Goal: Task Accomplishment & Management: Complete application form

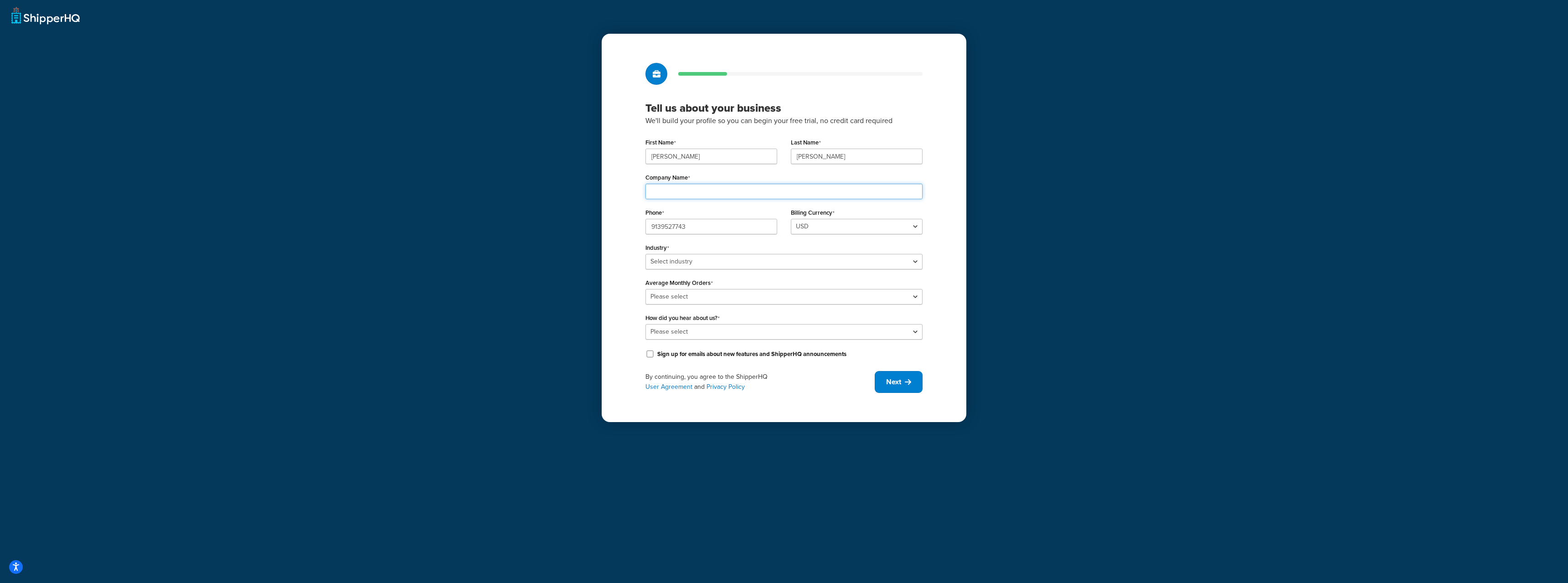
click at [714, 191] on input "Company Name" at bounding box center [784, 191] width 277 height 15
click at [905, 384] on button "Next" at bounding box center [899, 381] width 48 height 22
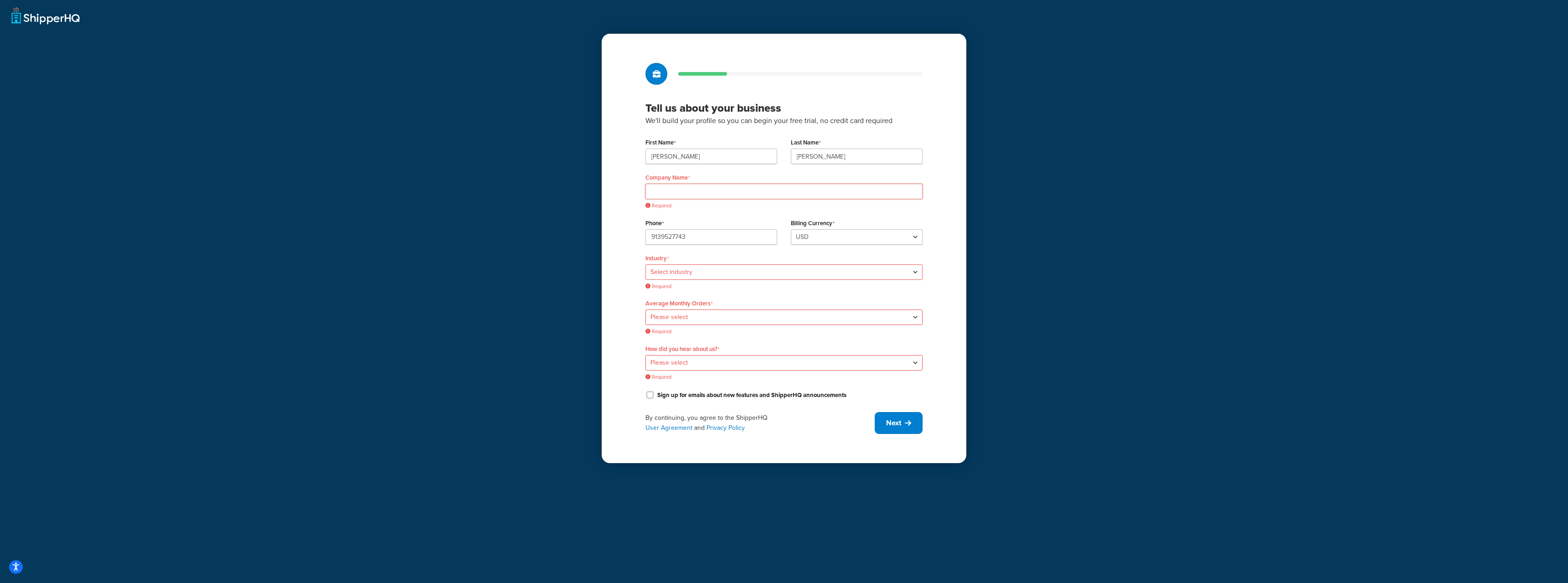
click at [683, 188] on input "Company Name" at bounding box center [784, 191] width 277 height 15
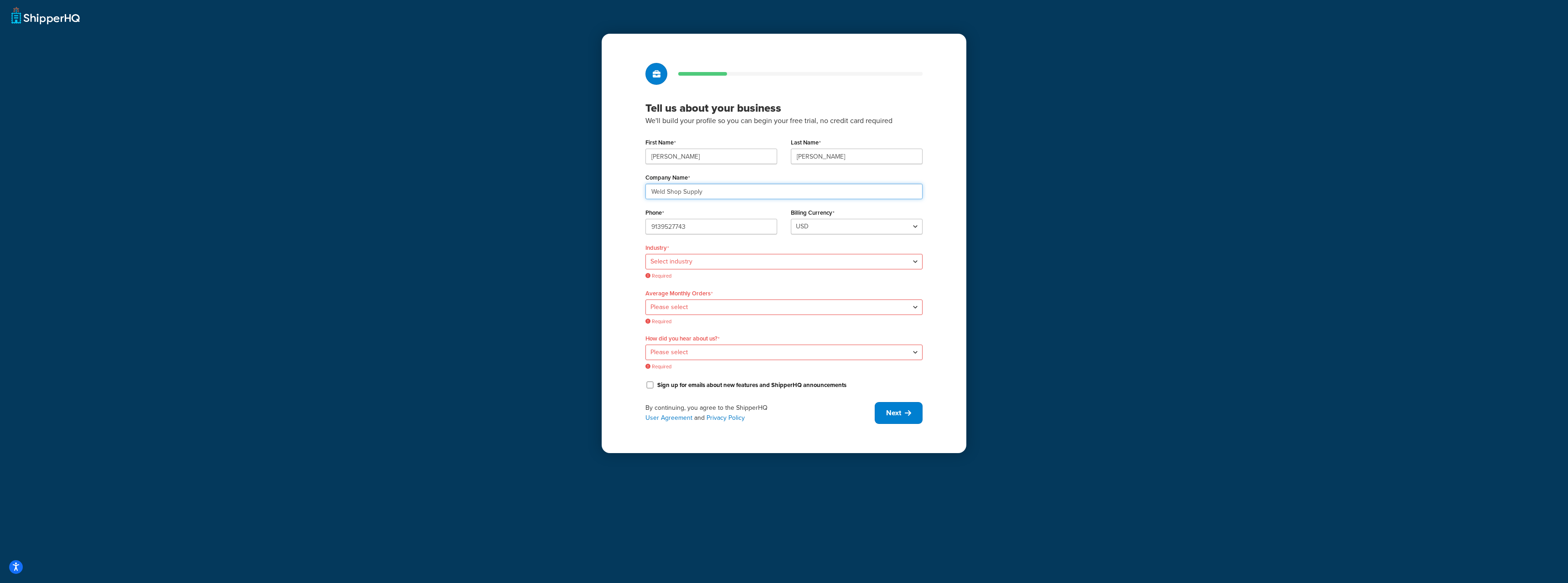
type input "Weld Shop Supply"
click at [723, 263] on select "Select industry Automotive Adult Agriculture Alcohol, Tobacco & CBD Arts & Craf…" at bounding box center [784, 261] width 277 height 15
select select "18"
click at [645, 254] on select "Select industry Automotive Adult Agriculture Alcohol, Tobacco & CBD Arts & Craf…" at bounding box center [784, 261] width 277 height 15
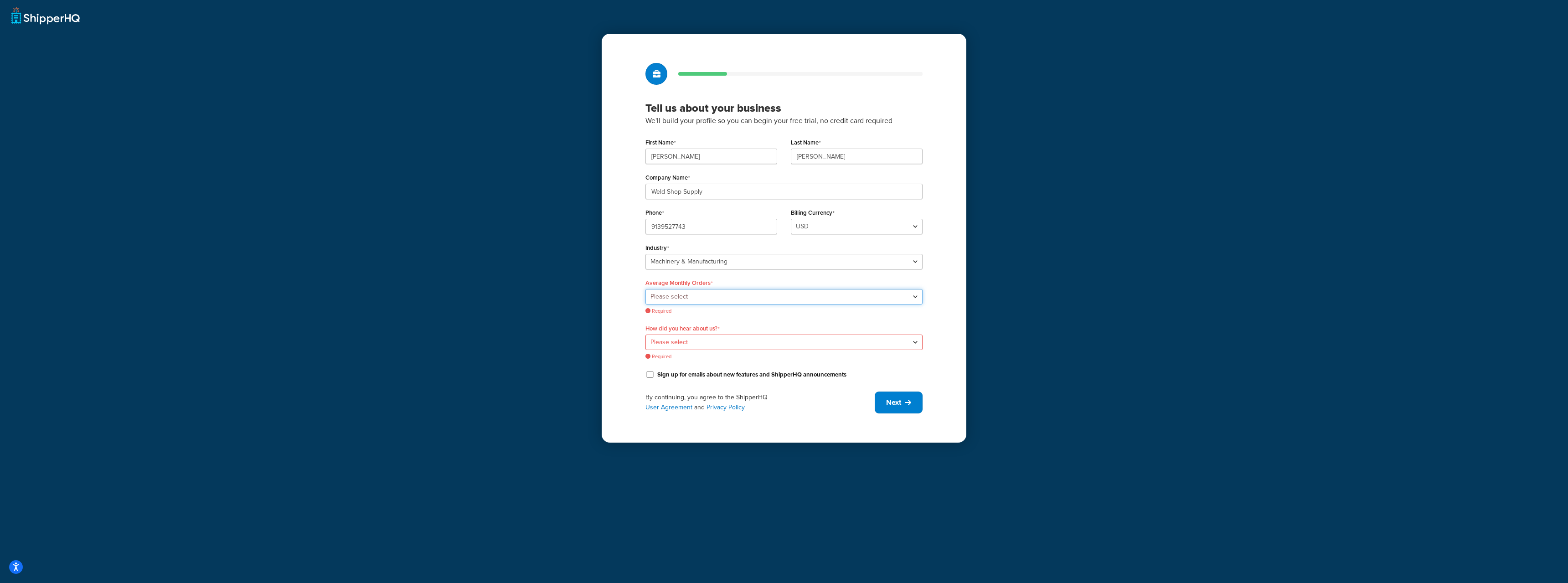
click at [729, 296] on select "Please select 0-500 501-1,000 1,001-10,000 10,001-20,000 Over 20,000" at bounding box center [784, 296] width 277 height 15
select select "1"
click at [645, 289] on select "Please select 0-500 501-1,000 1,001-10,000 10,001-20,000 Over 20,000" at bounding box center [784, 296] width 277 height 15
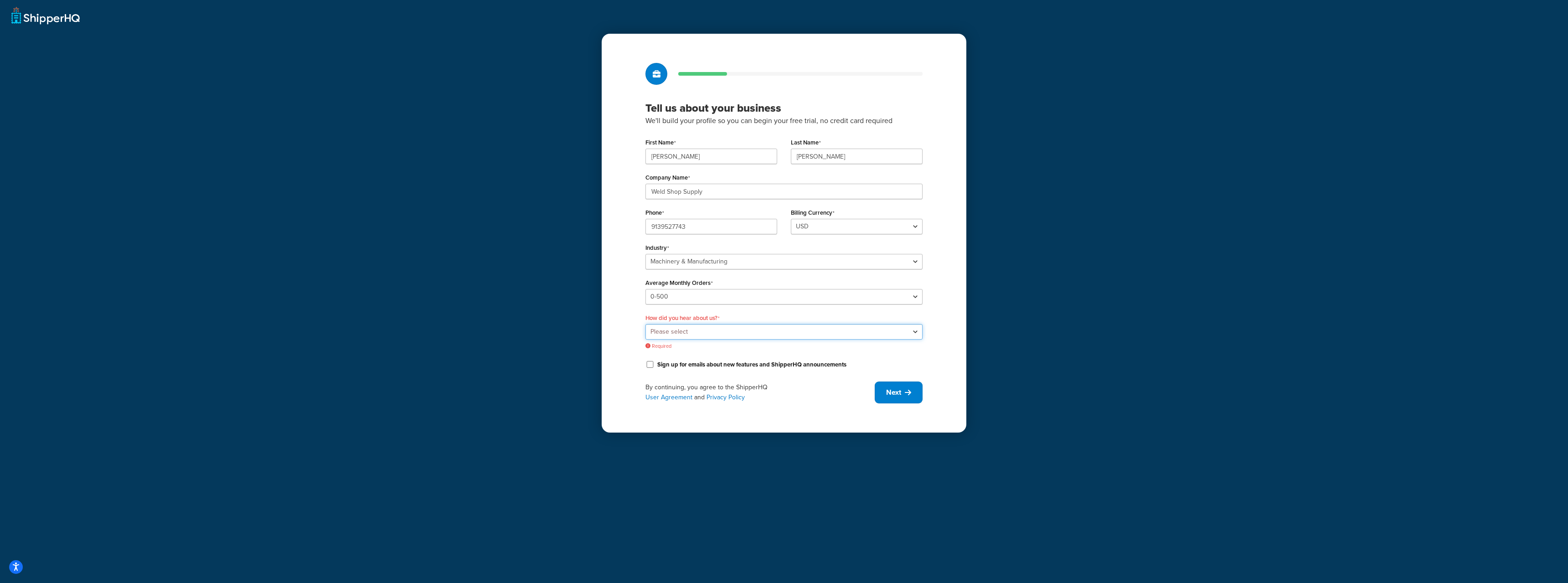
click at [723, 329] on select "Please select Online Search App Store or Marketplace Listing Referred by Agency…" at bounding box center [784, 331] width 277 height 15
select select "1"
click at [645, 324] on select "Please select Online Search App Store or Marketplace Listing Referred by Agency…" at bounding box center [784, 331] width 277 height 15
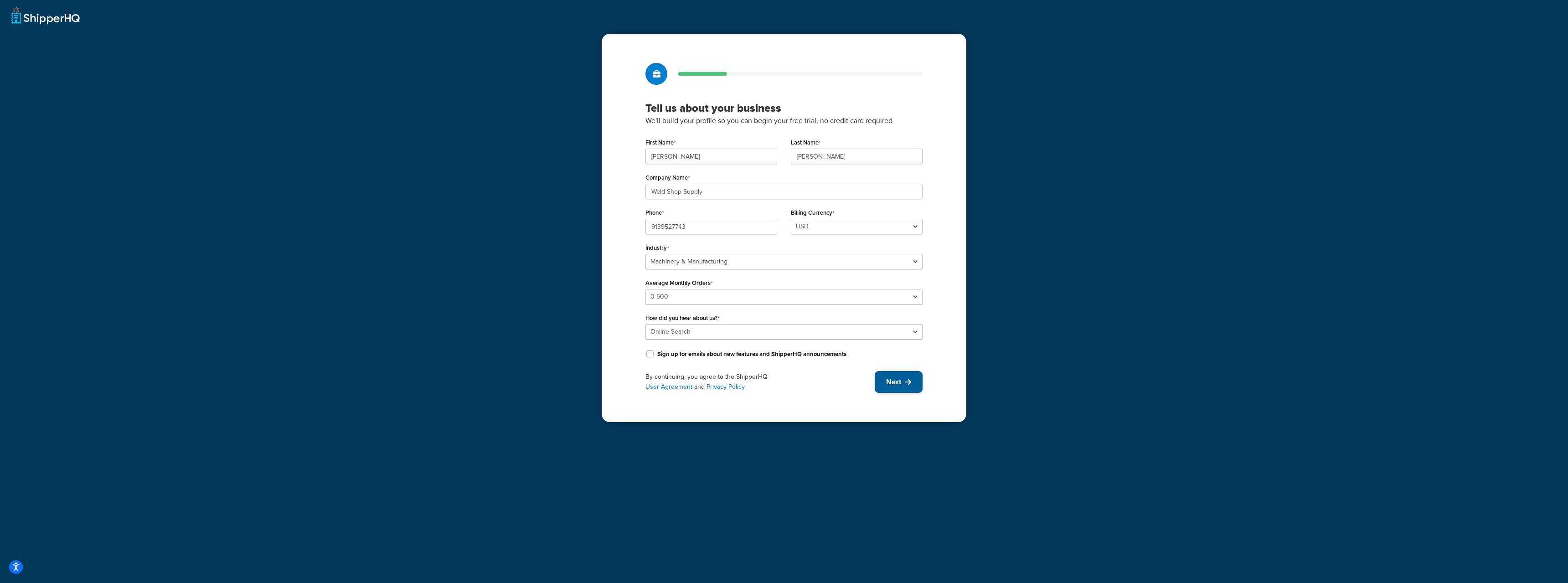
click at [908, 385] on icon at bounding box center [908, 382] width 6 height 7
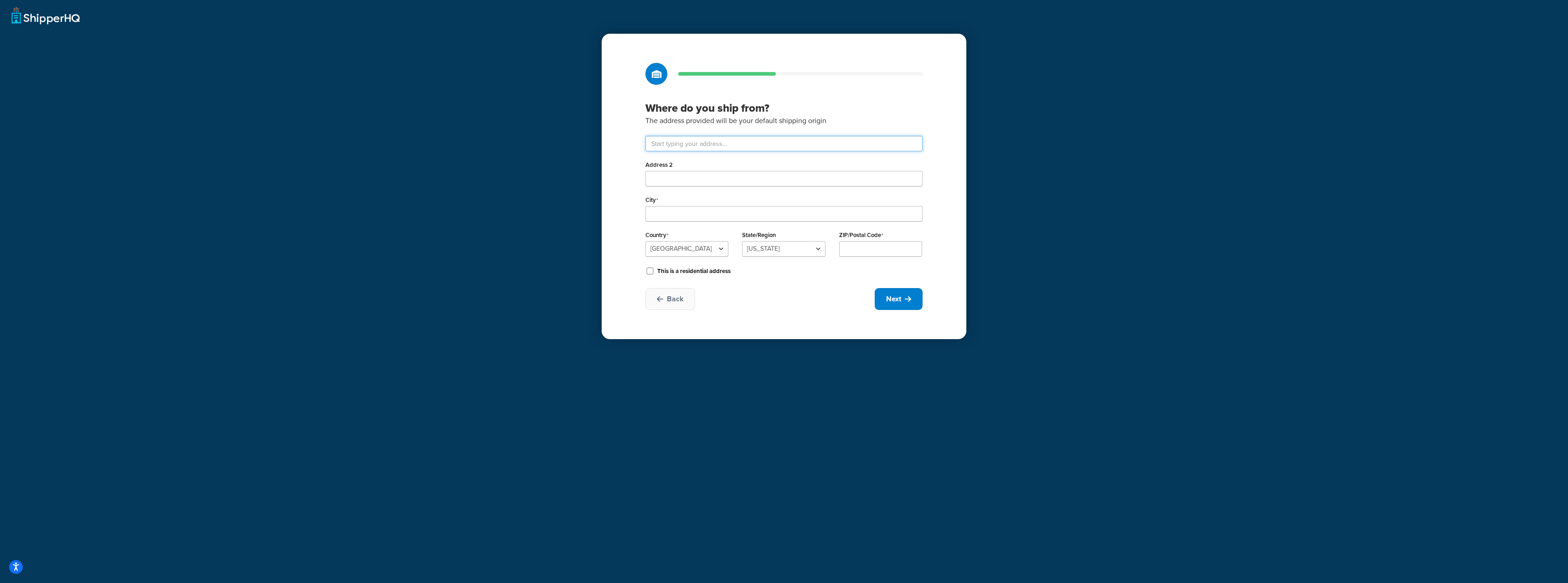
click at [829, 137] on input "text" at bounding box center [784, 143] width 277 height 15
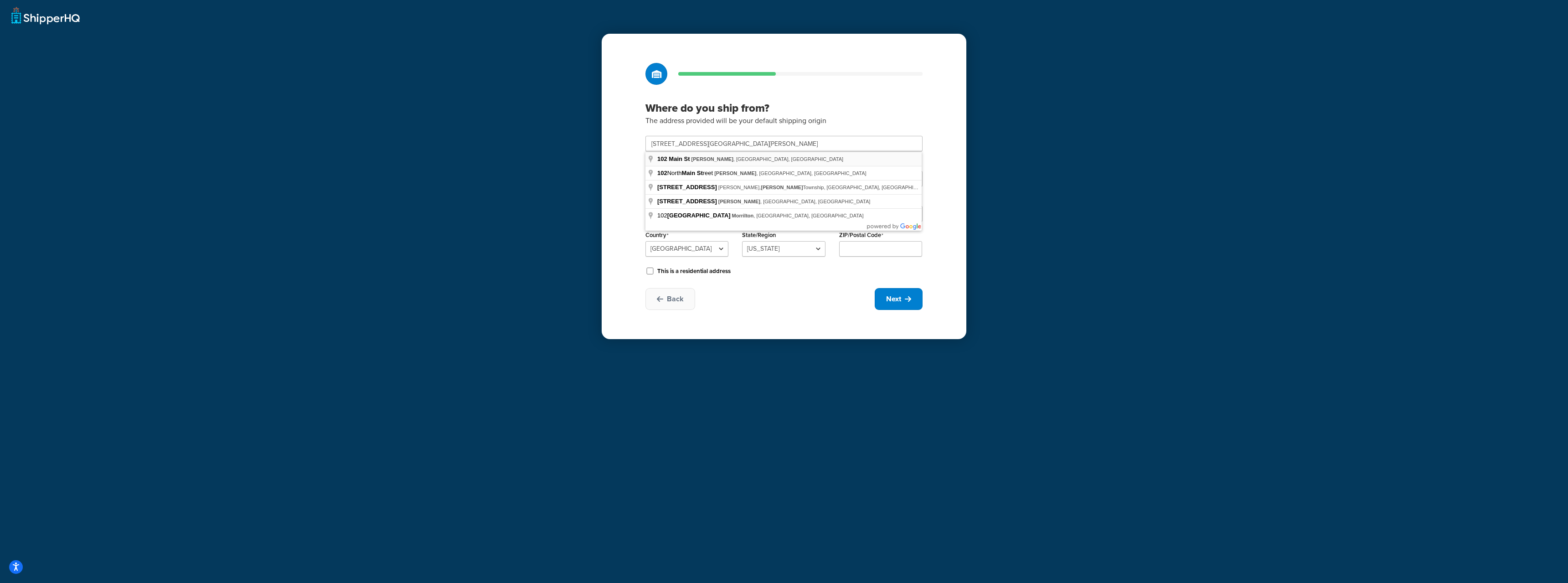
type input "102 Main St"
type input "Morrill"
select select "16"
type input "66515"
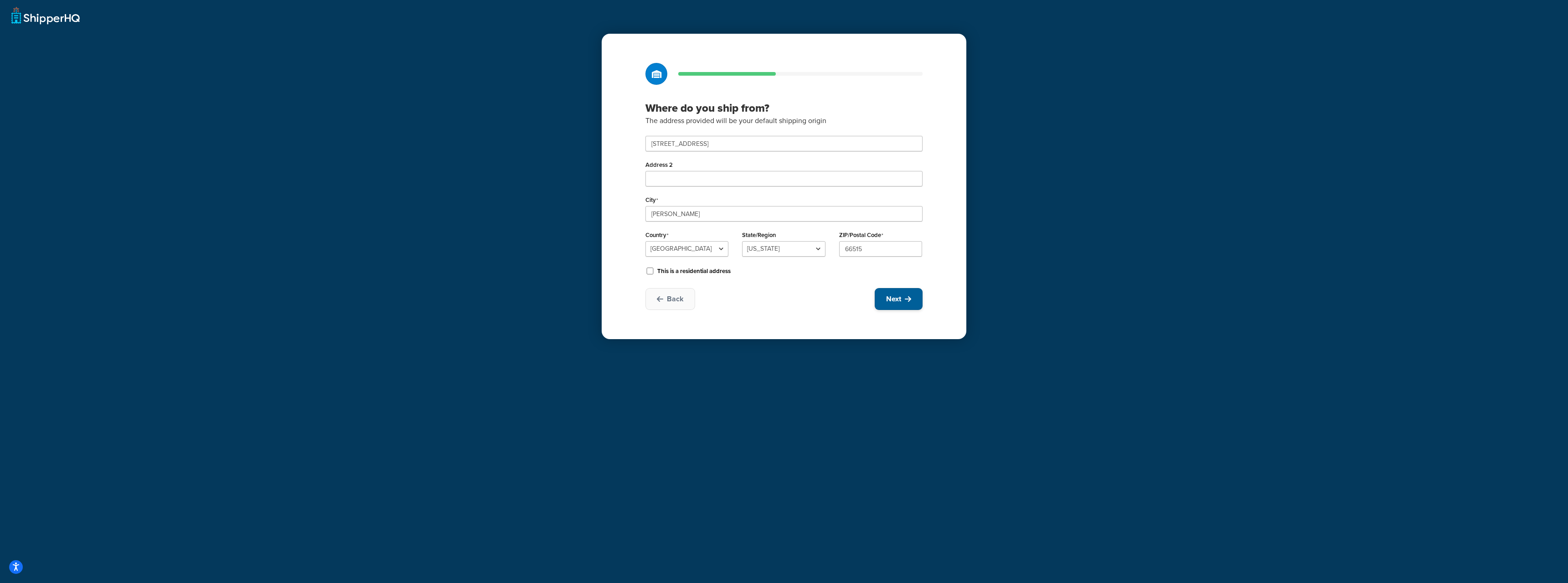
click at [892, 295] on span "Next" at bounding box center [894, 299] width 15 height 10
select select "1"
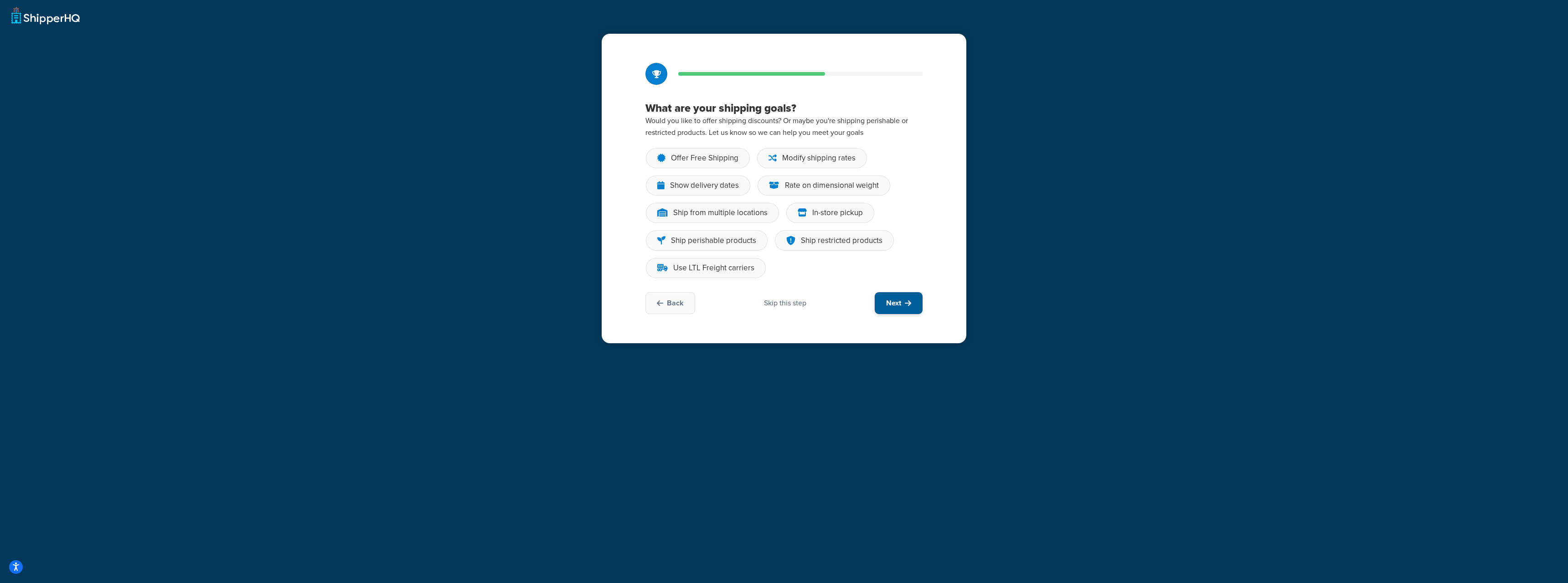
click at [885, 298] on button "Next" at bounding box center [899, 303] width 48 height 22
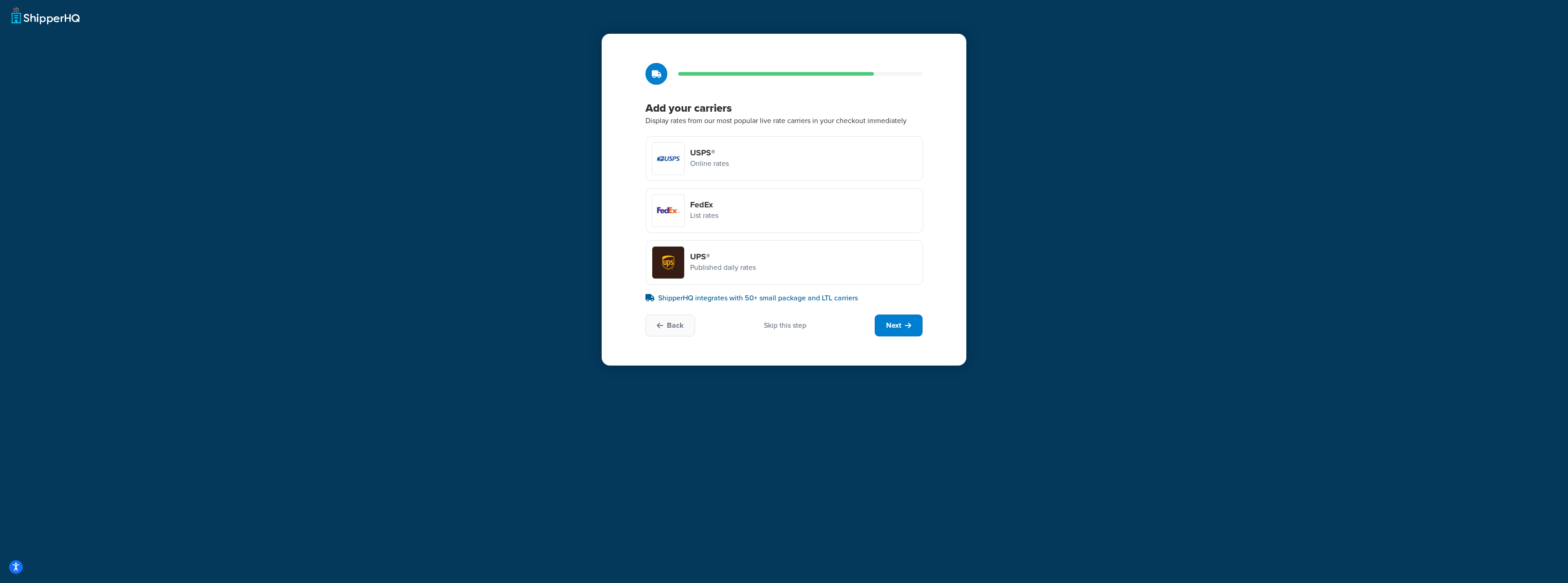
click at [810, 270] on div "UPS® Published daily rates" at bounding box center [784, 262] width 277 height 44
click at [0, 0] on input "UPS® Published daily rates" at bounding box center [0, 0] width 0 height 0
click at [915, 330] on button "Next" at bounding box center [899, 325] width 48 height 22
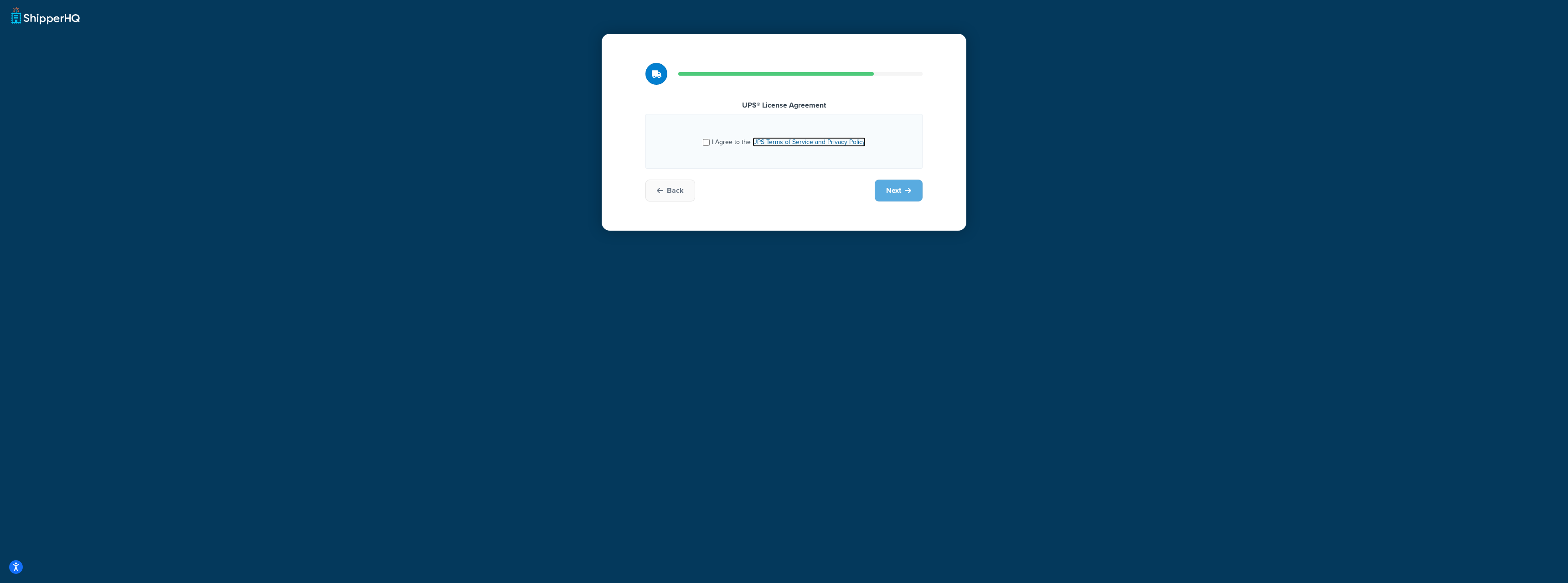
click at [768, 138] on link "UPS Terms of Service and Privacy Policy" at bounding box center [809, 142] width 113 height 10
click at [707, 143] on input "I Agree to the UPS Terms of Service and Privacy Policy" at bounding box center [706, 142] width 7 height 7
checkbox input "true"
click at [910, 198] on button "Next" at bounding box center [899, 190] width 48 height 22
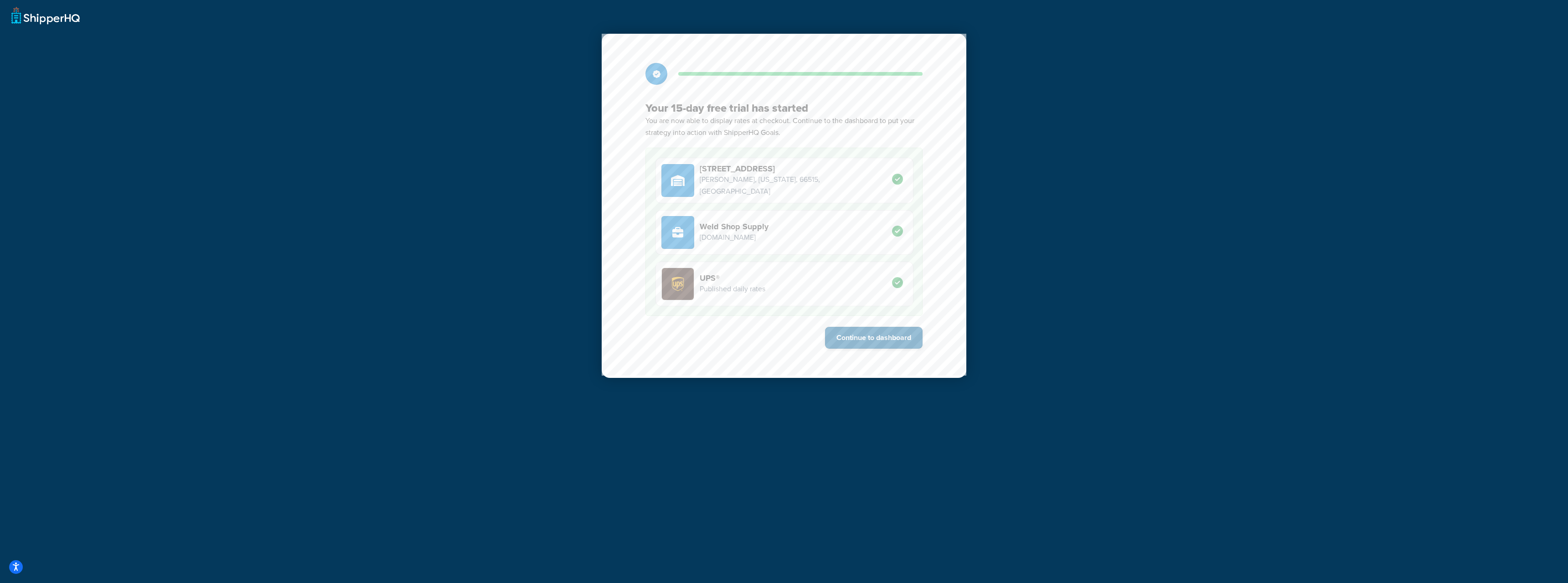
click at [863, 340] on button "Continue to dashboard" at bounding box center [874, 337] width 97 height 22
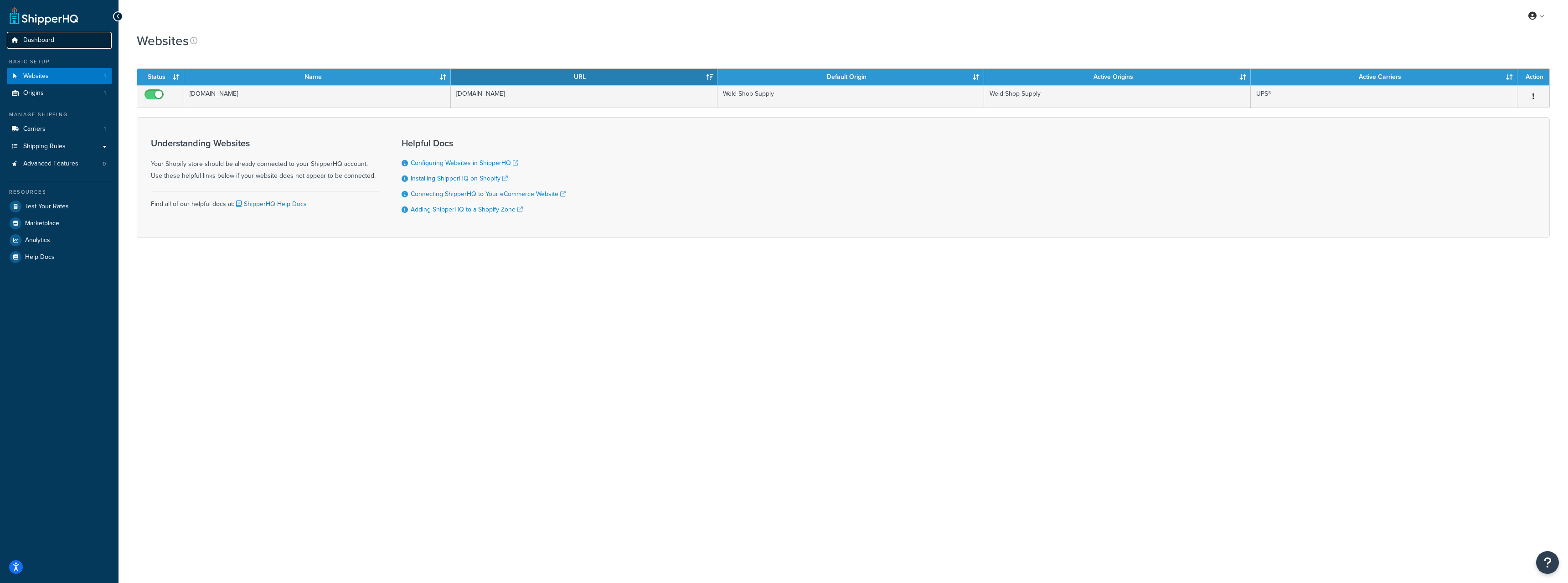
click at [43, 36] on span "Dashboard" at bounding box center [39, 40] width 31 height 8
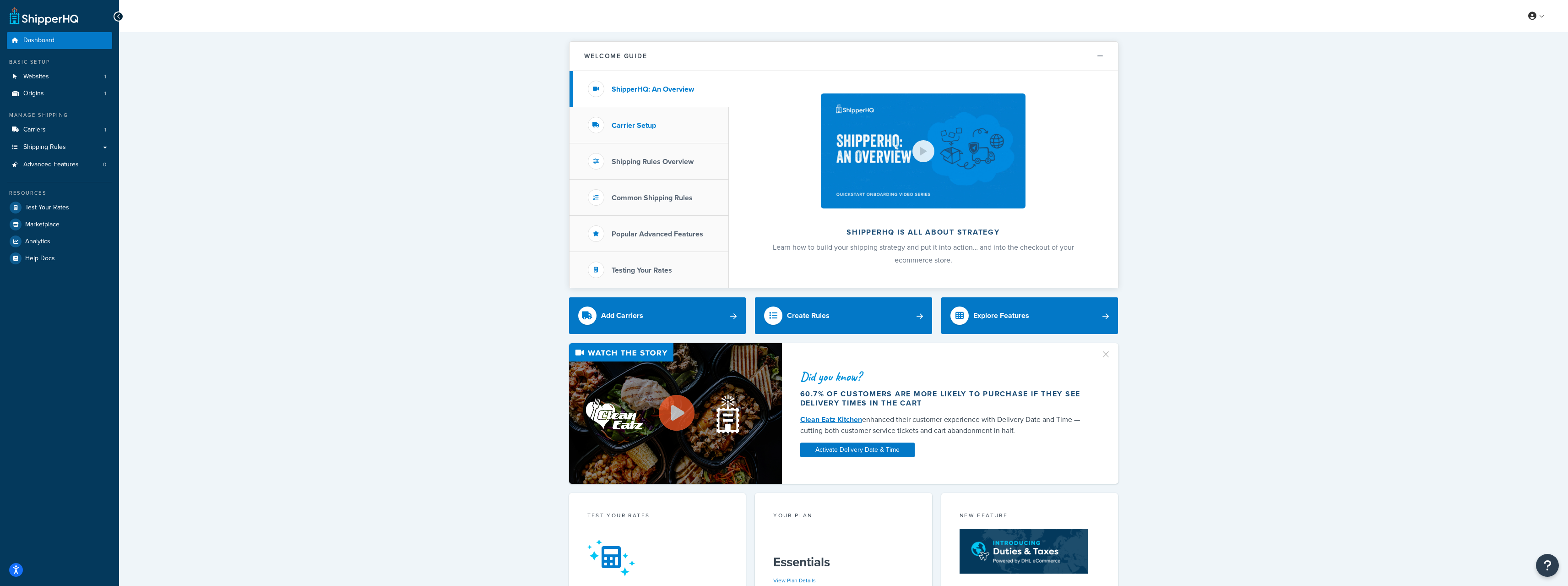
click at [642, 120] on li "Carrier Setup" at bounding box center [649, 125] width 159 height 36
click at [650, 154] on li "Shipping Rules Overview" at bounding box center [649, 161] width 159 height 36
click at [233, 158] on div "Welcome Guide ShipperHQ: An Overview Carrier Setup Shipping Rules Overview Comm…" at bounding box center [843, 482] width 1449 height 901
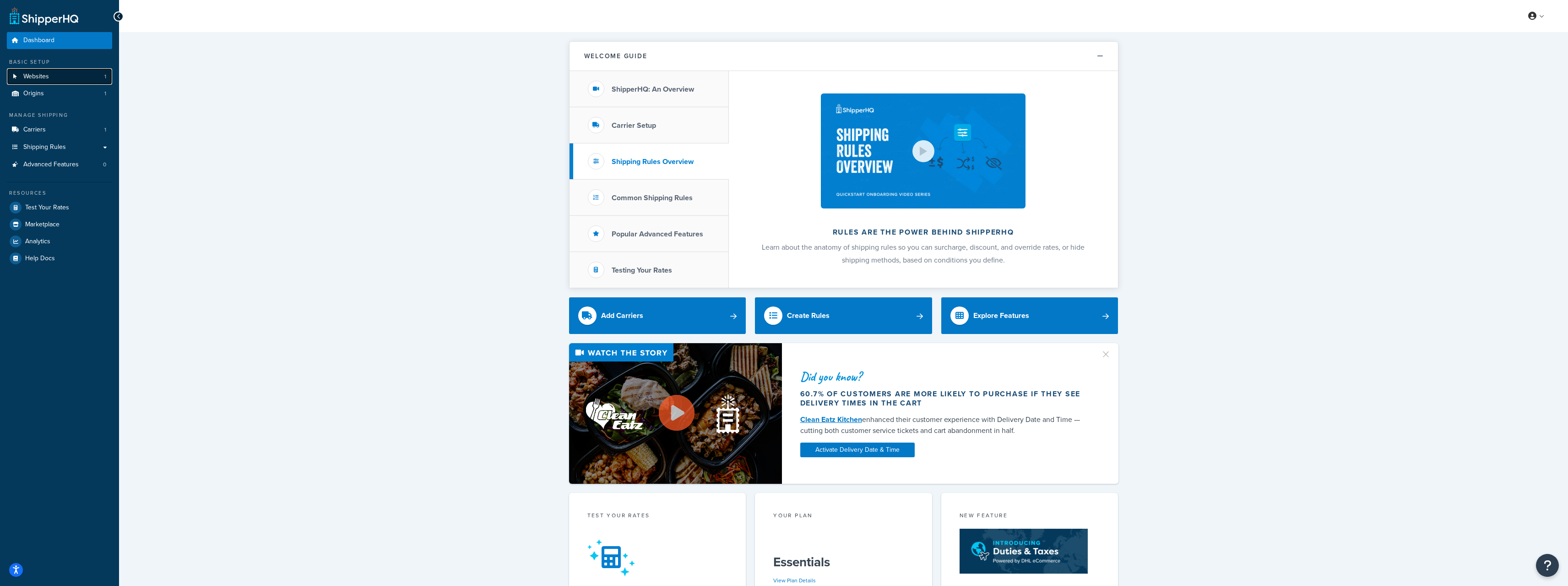
drag, startPoint x: 54, startPoint y: 78, endPoint x: 190, endPoint y: 80, distance: 136.0
click at [54, 79] on link "Websites 1" at bounding box center [59, 76] width 105 height 17
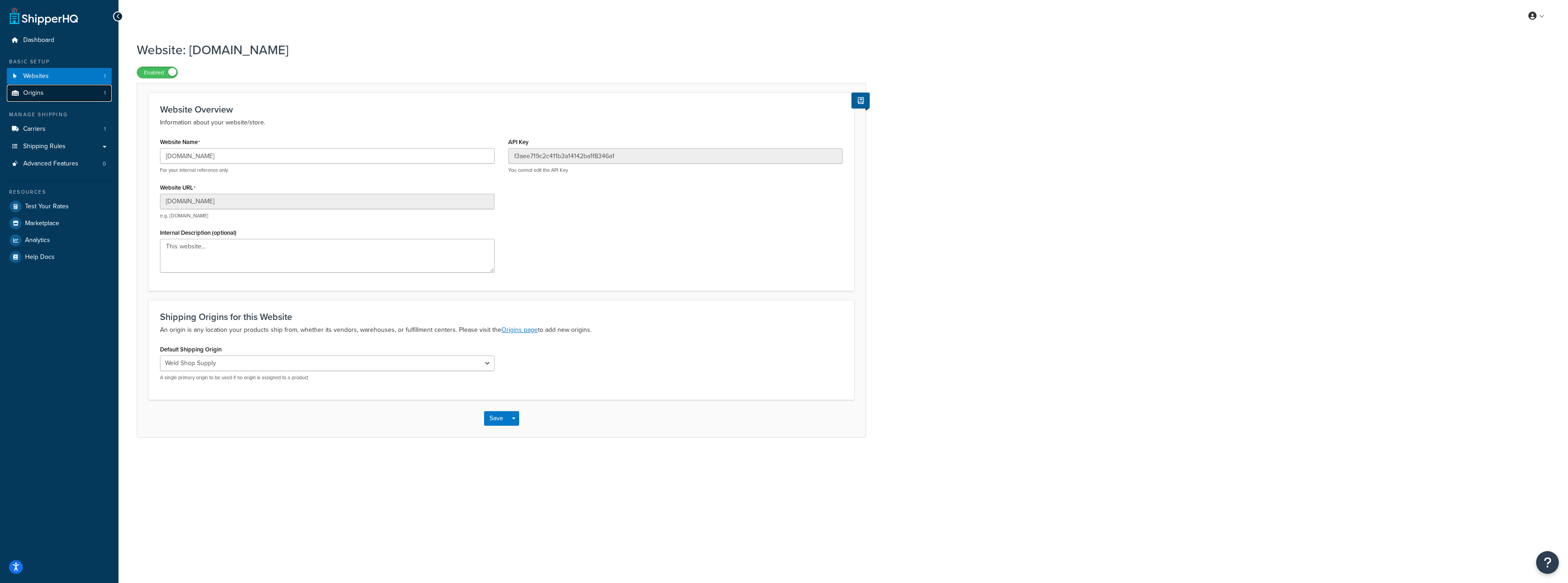
click at [50, 93] on link "Origins 1" at bounding box center [59, 93] width 105 height 17
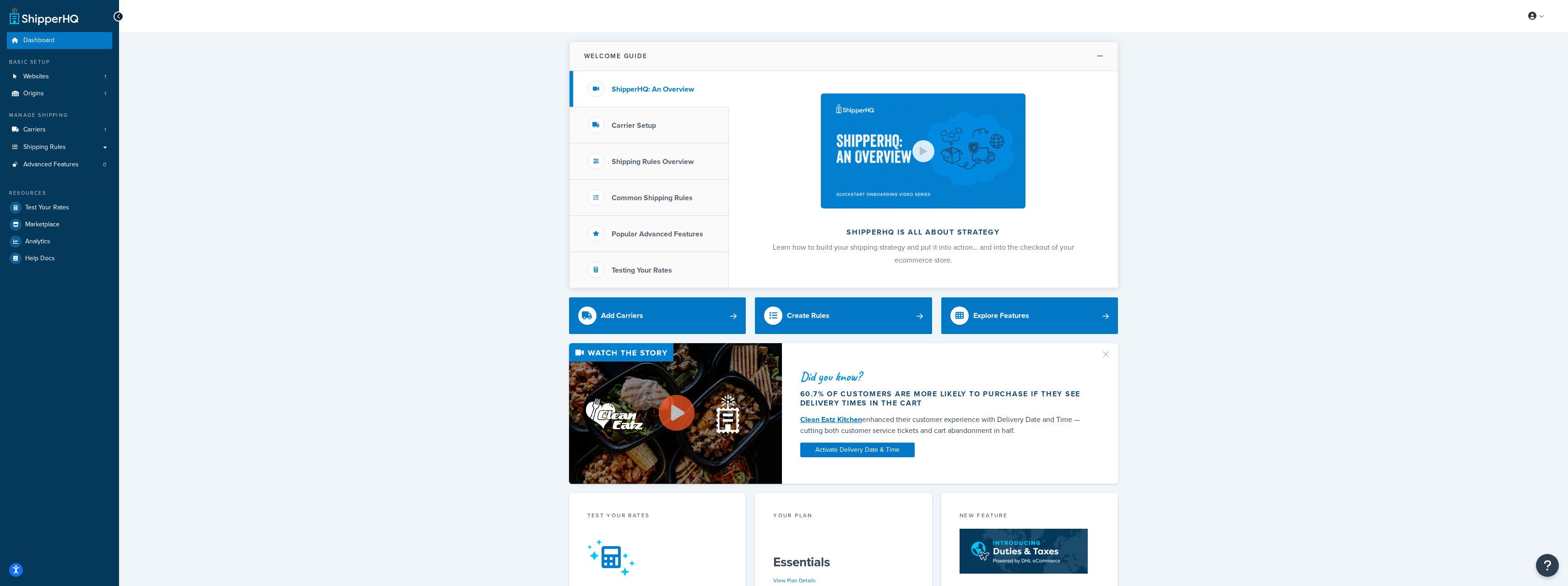
click at [1098, 60] on button "Welcome Guide" at bounding box center [843, 56] width 548 height 29
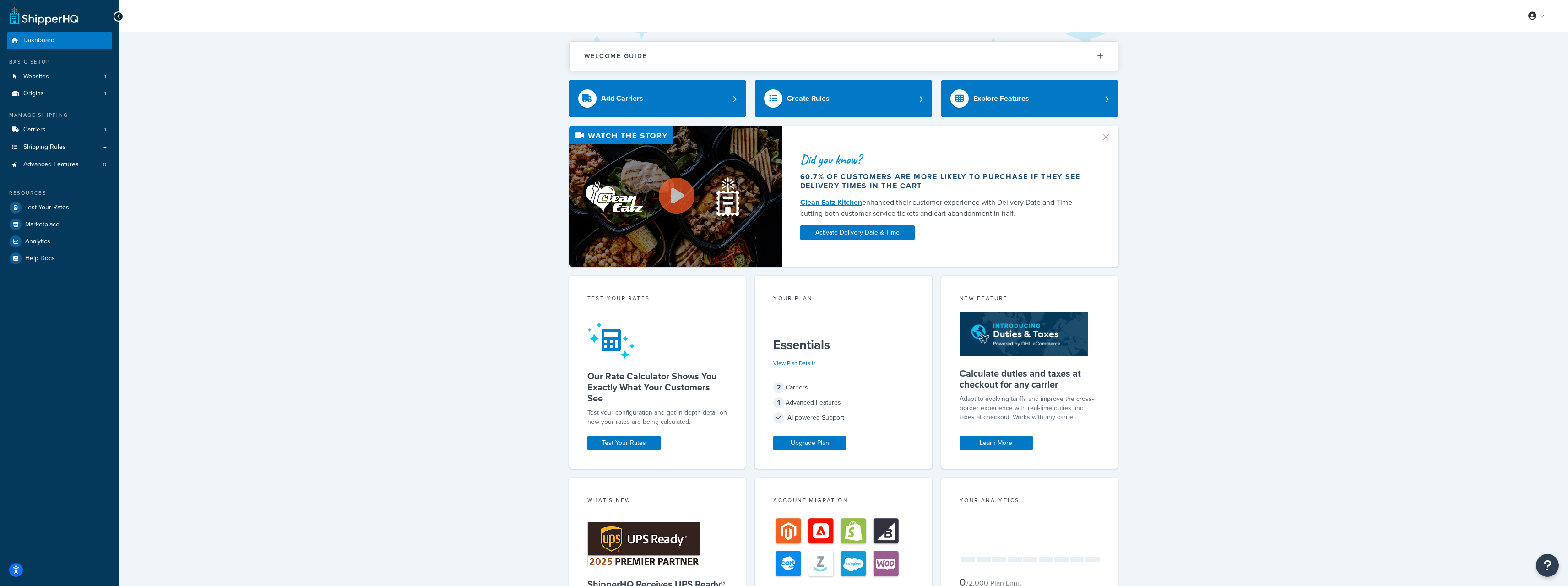
click at [1109, 135] on button "button" at bounding box center [1111, 134] width 2 height 2
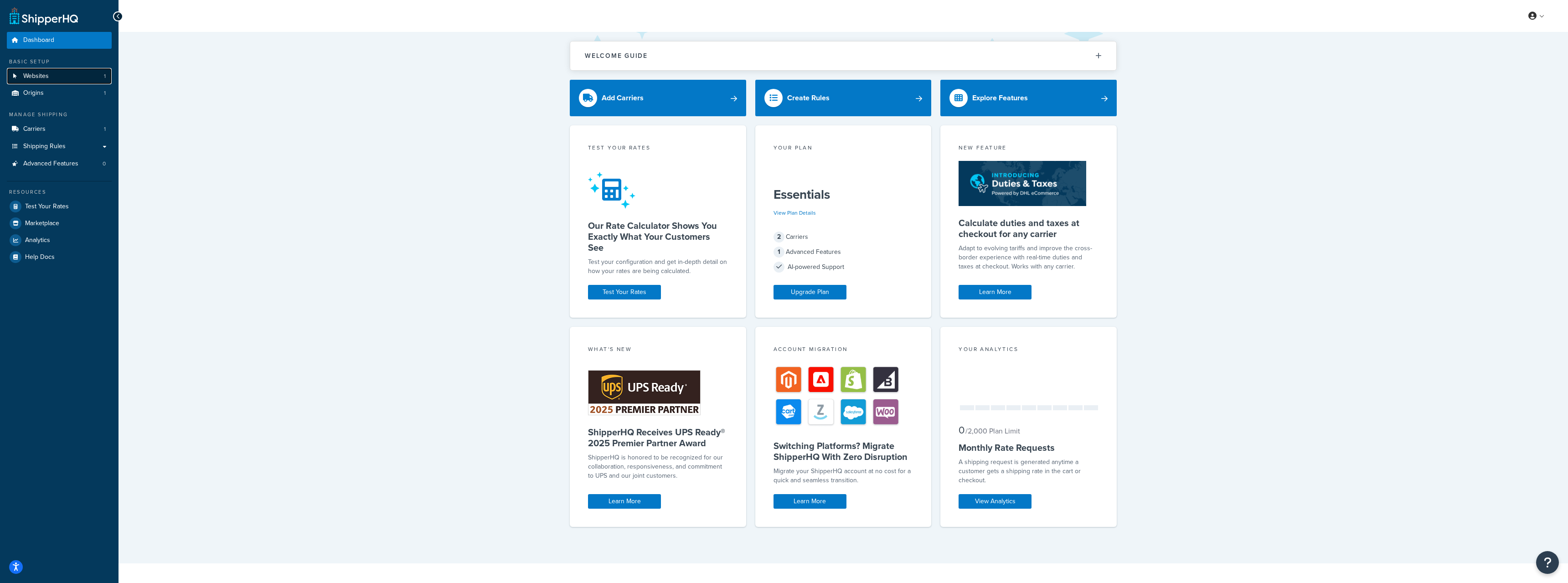
click at [53, 73] on link "Websites 1" at bounding box center [59, 76] width 105 height 17
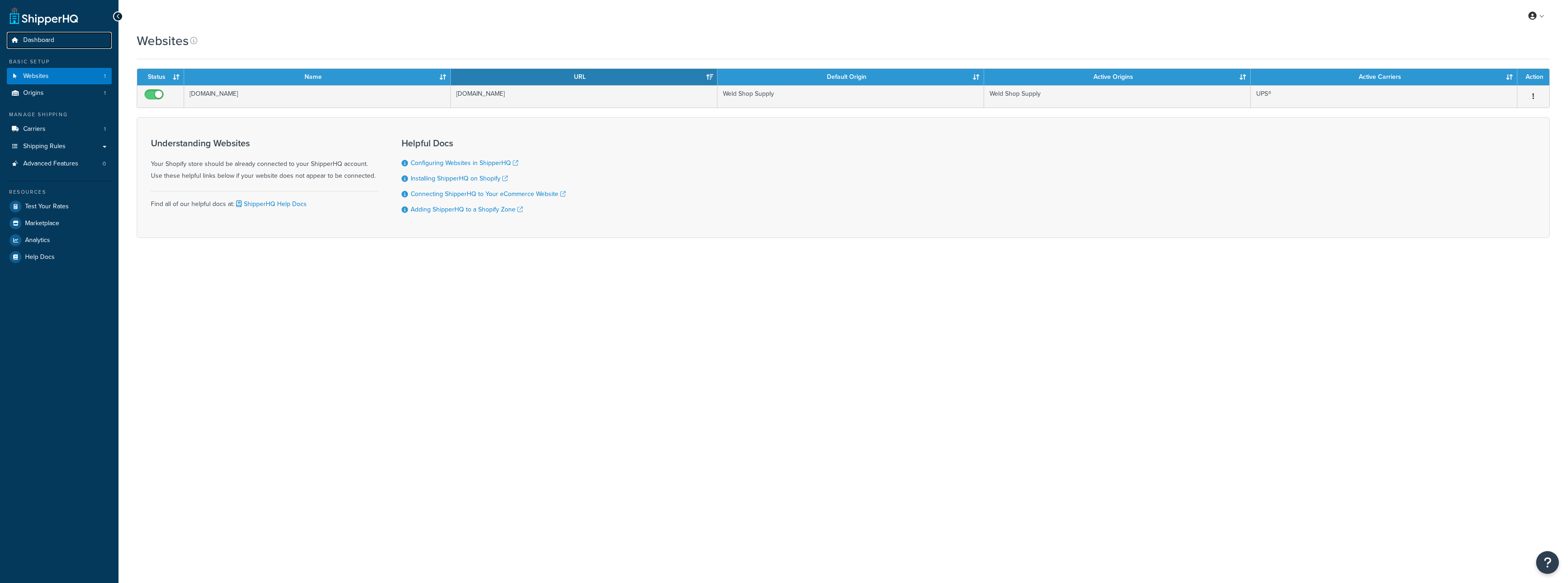
click at [48, 41] on span "Dashboard" at bounding box center [39, 40] width 31 height 8
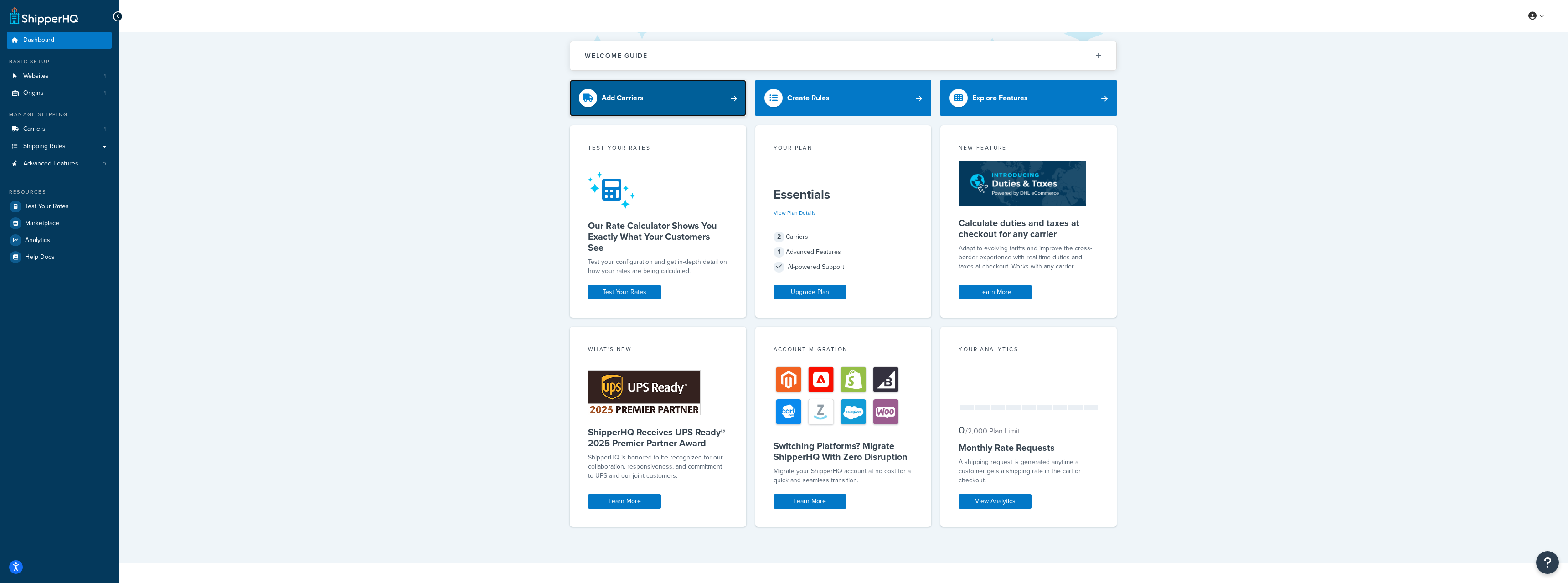
click at [694, 105] on link "Add Carriers" at bounding box center [658, 97] width 176 height 36
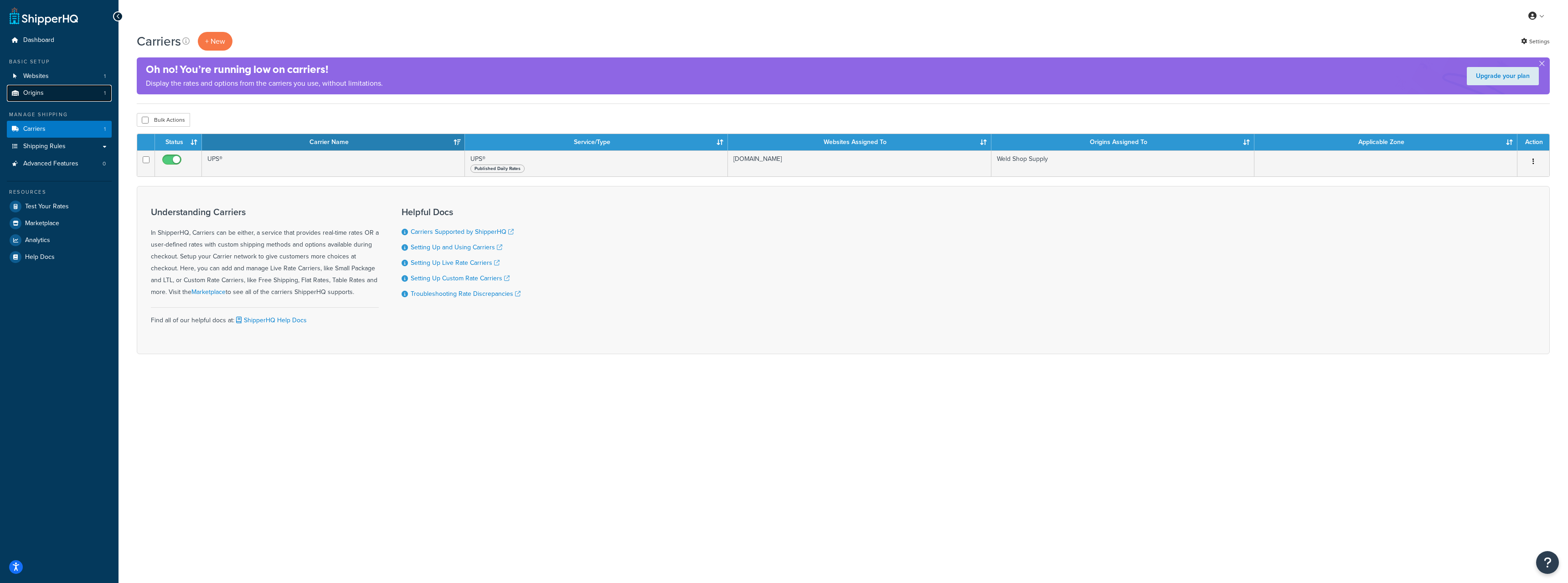
click at [38, 98] on link "Origins 1" at bounding box center [59, 93] width 105 height 17
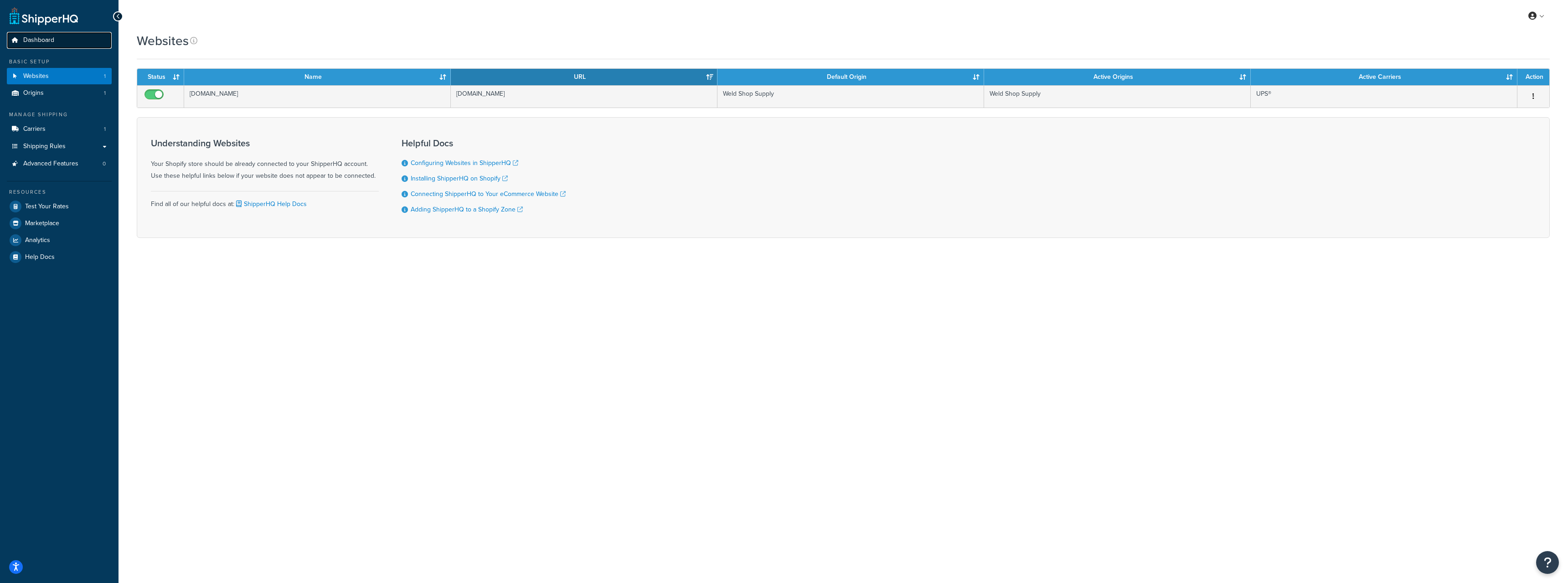
click at [50, 41] on span "Dashboard" at bounding box center [39, 40] width 31 height 8
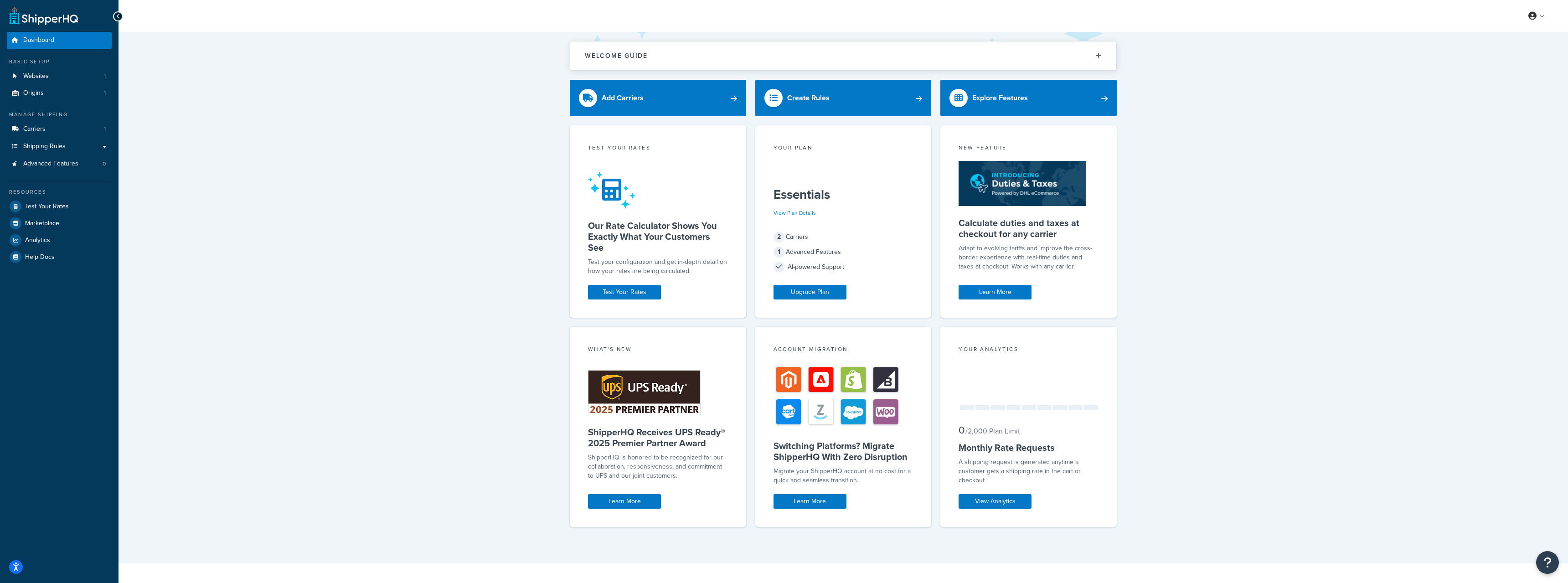
click at [67, 22] on link at bounding box center [44, 16] width 68 height 19
click at [36, 127] on span "Carriers" at bounding box center [35, 129] width 22 height 8
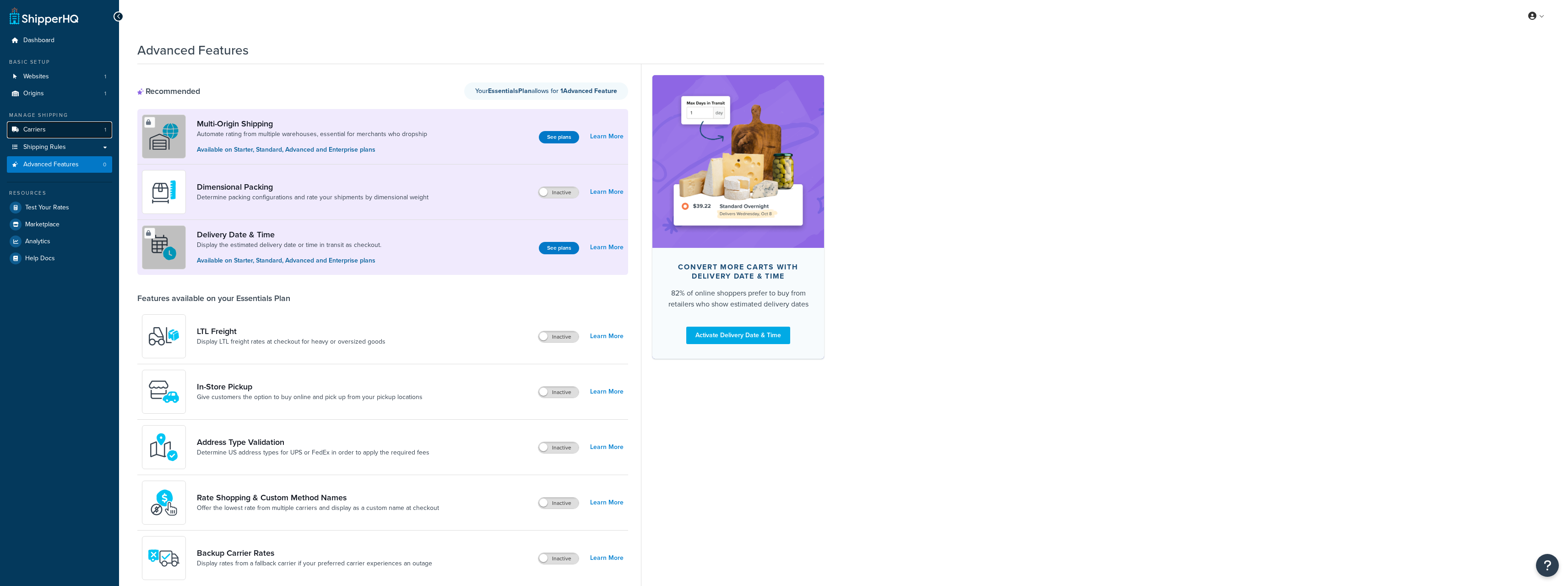
click at [44, 130] on span "Carriers" at bounding box center [35, 130] width 22 height 8
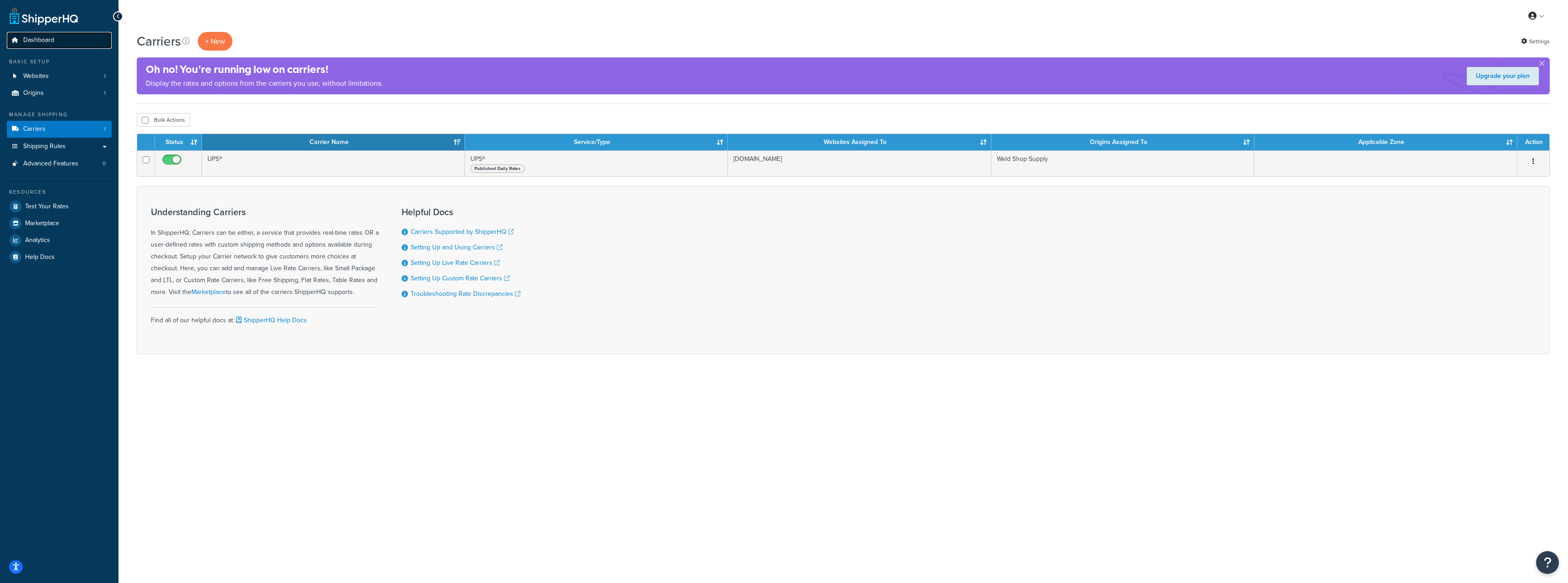
click at [70, 42] on link "Dashboard" at bounding box center [59, 40] width 105 height 17
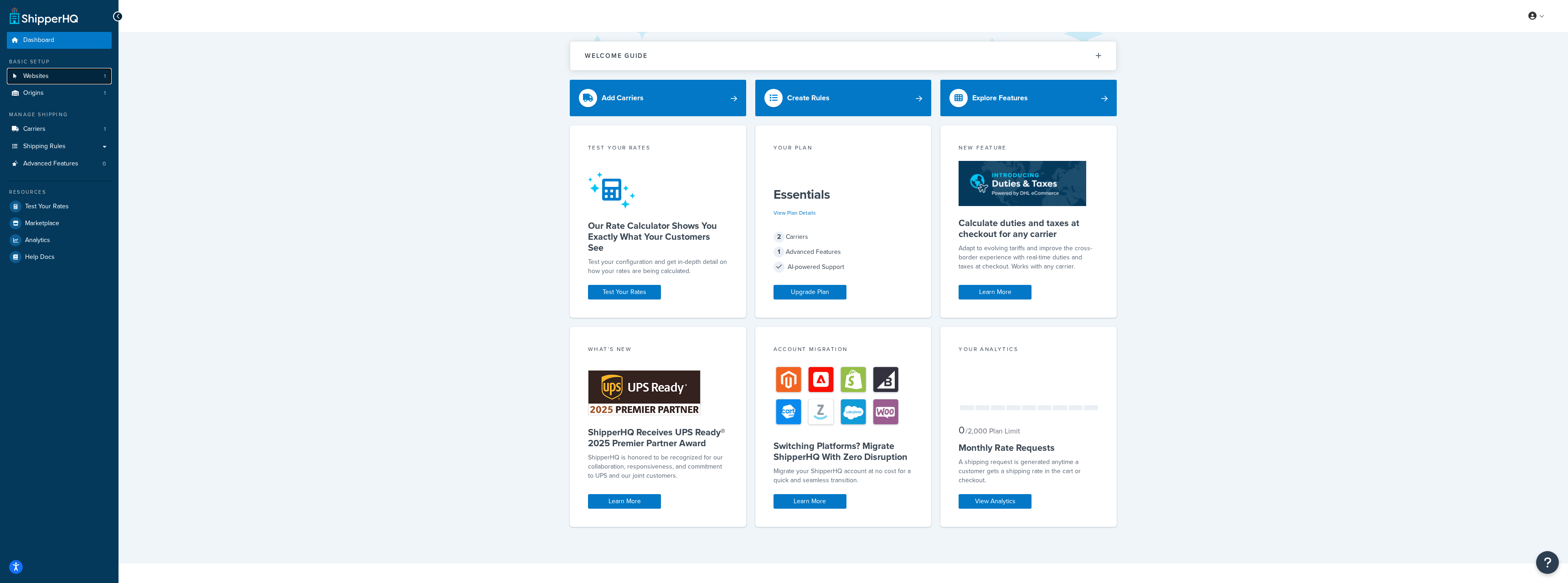
click at [60, 69] on link "Websites 1" at bounding box center [59, 76] width 105 height 17
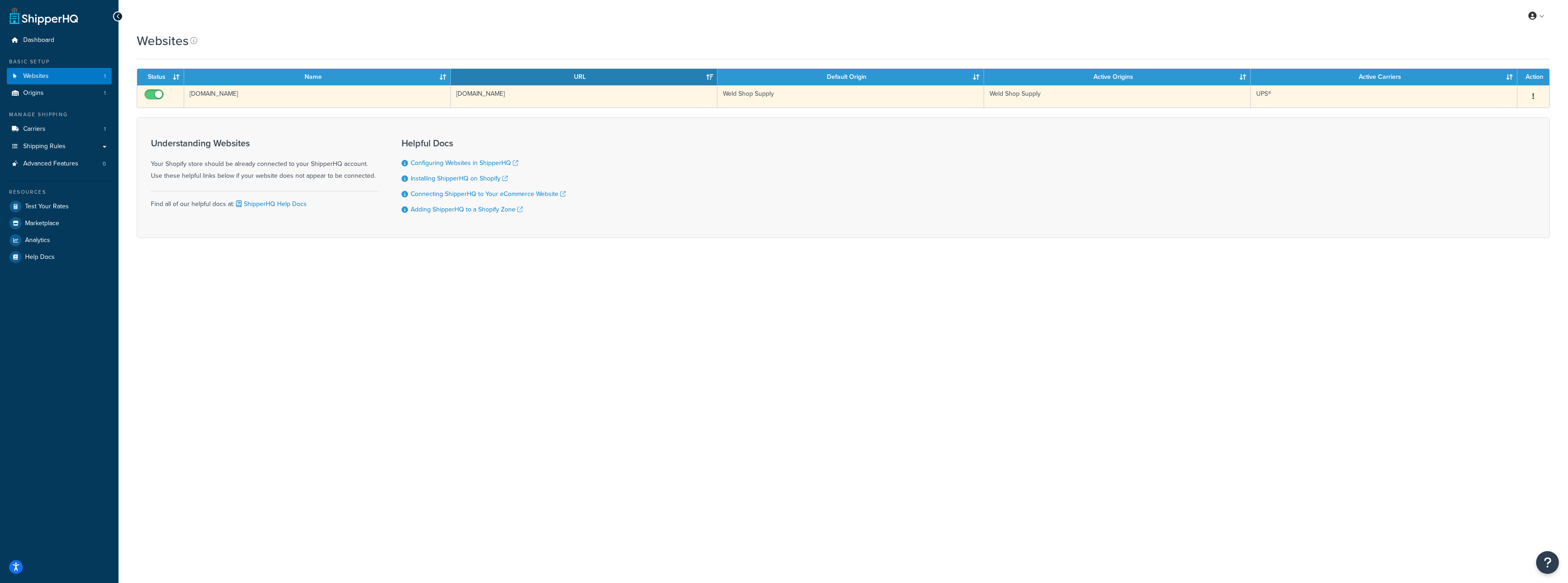
click at [1532, 93] on button "button" at bounding box center [1533, 97] width 13 height 15
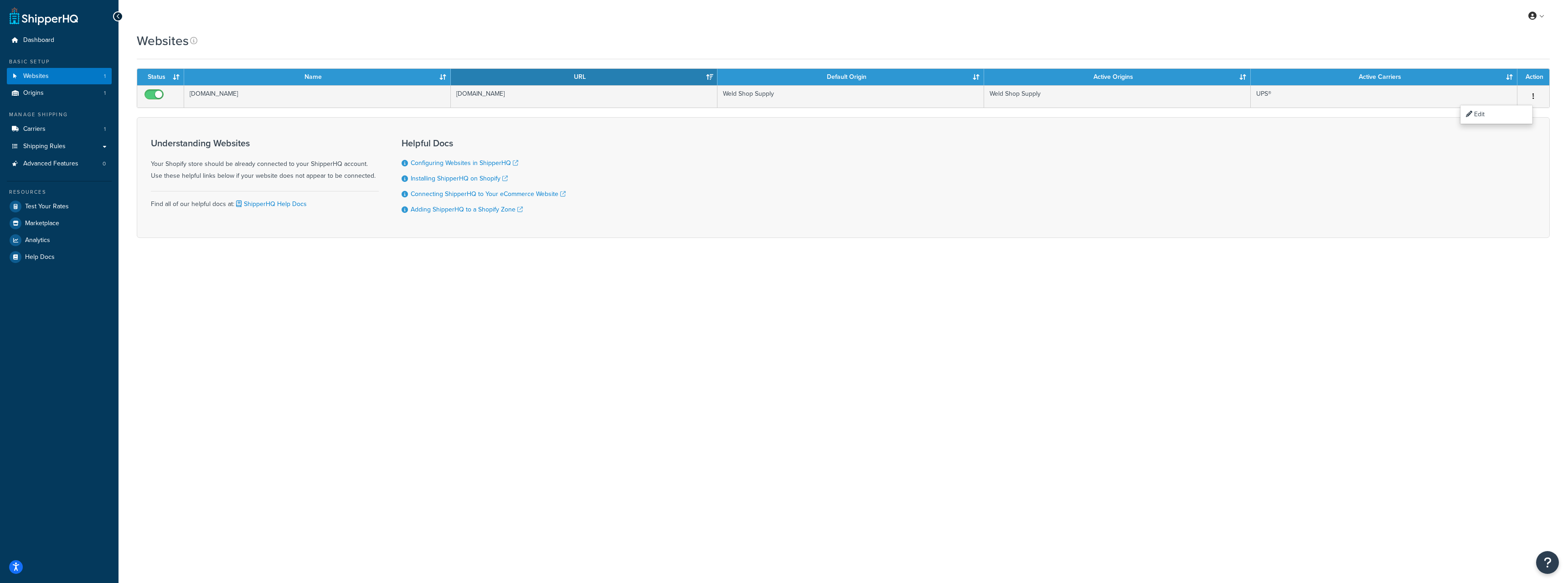
click at [1241, 382] on div "My Profile Billing Global Settings Contact Us Logout Websites Contact Us Send U…" at bounding box center [843, 291] width 1450 height 583
click at [46, 91] on link "Origins 1" at bounding box center [59, 93] width 105 height 17
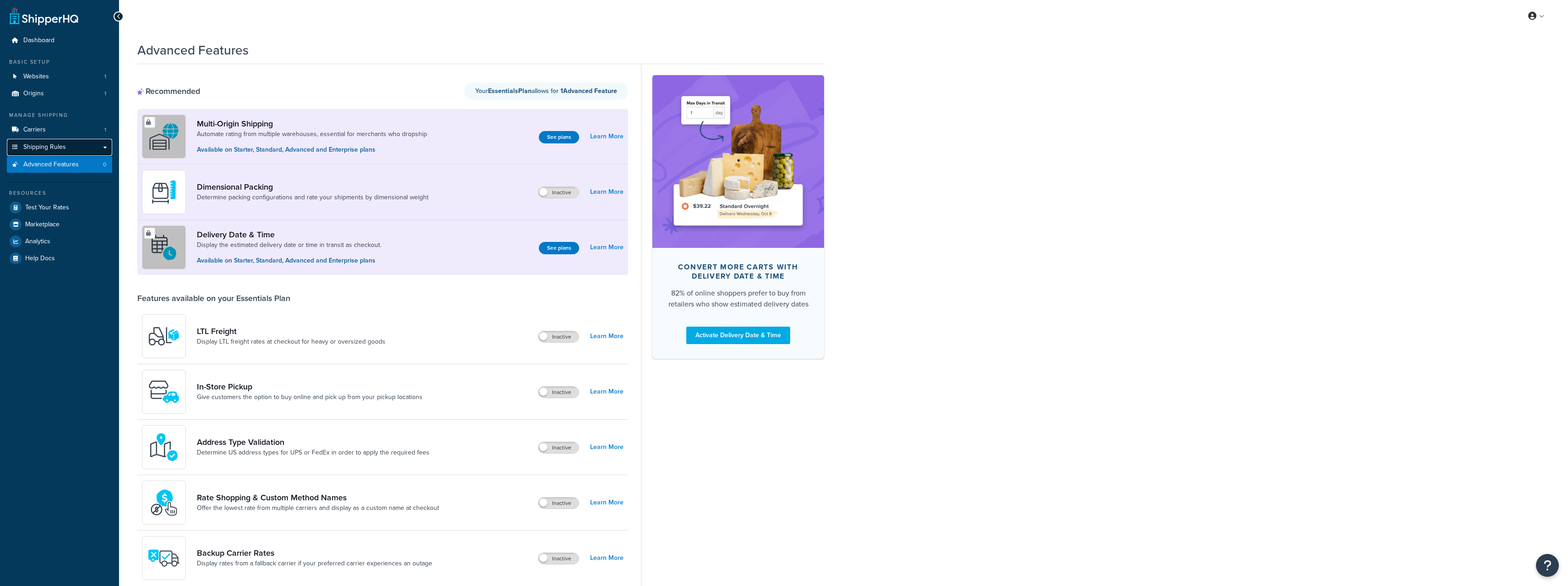
click at [61, 150] on span "Shipping Rules" at bounding box center [45, 147] width 43 height 8
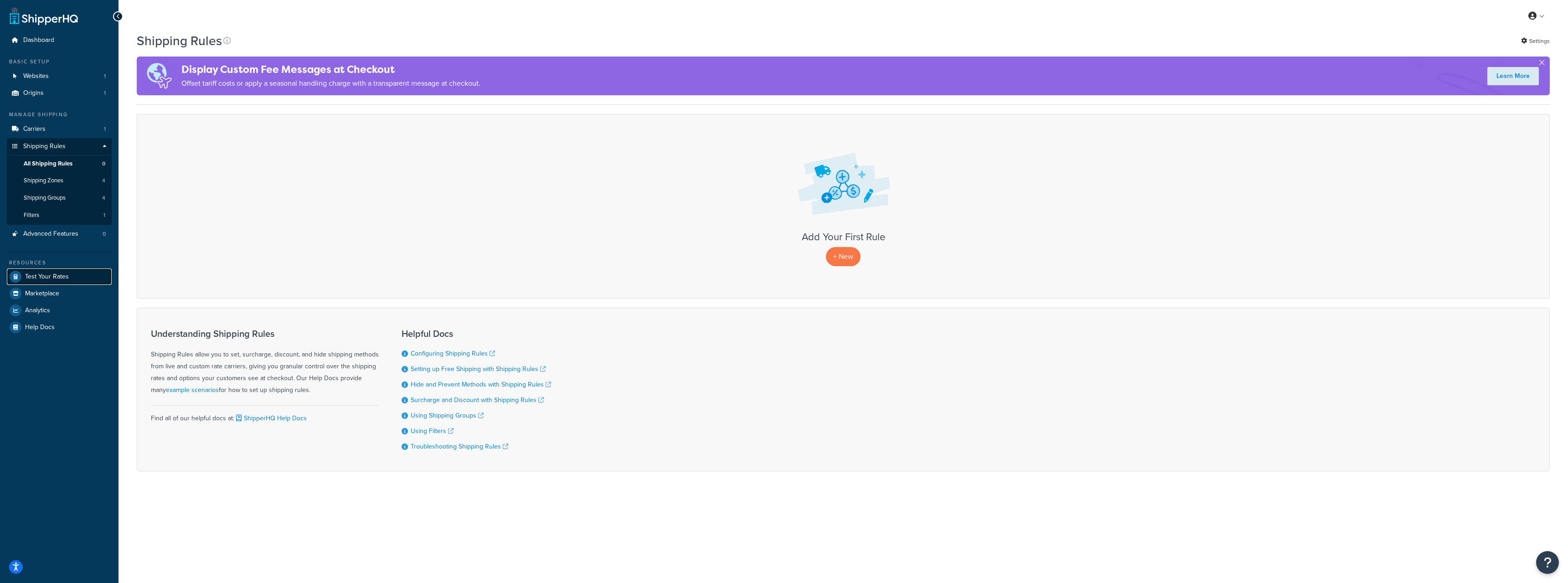
click at [30, 276] on span "Test Your Rates" at bounding box center [47, 276] width 44 height 8
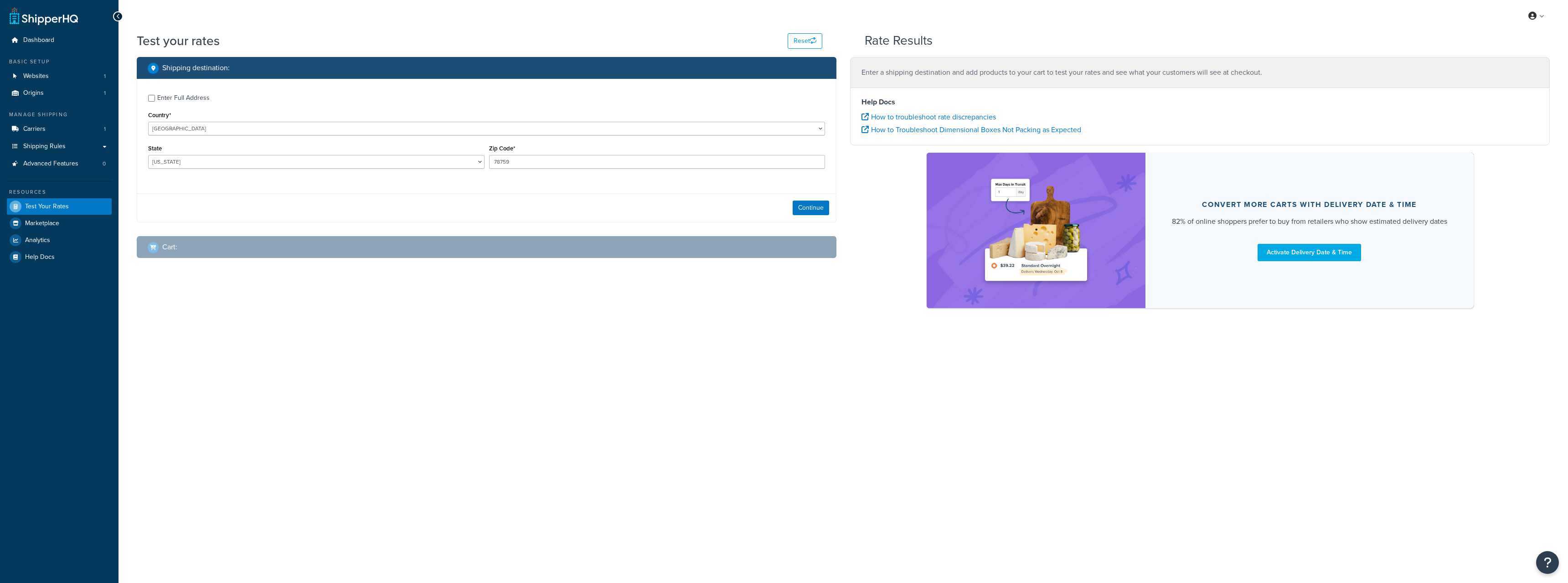
select select "[GEOGRAPHIC_DATA]"
click at [48, 226] on span "Marketplace" at bounding box center [42, 223] width 34 height 8
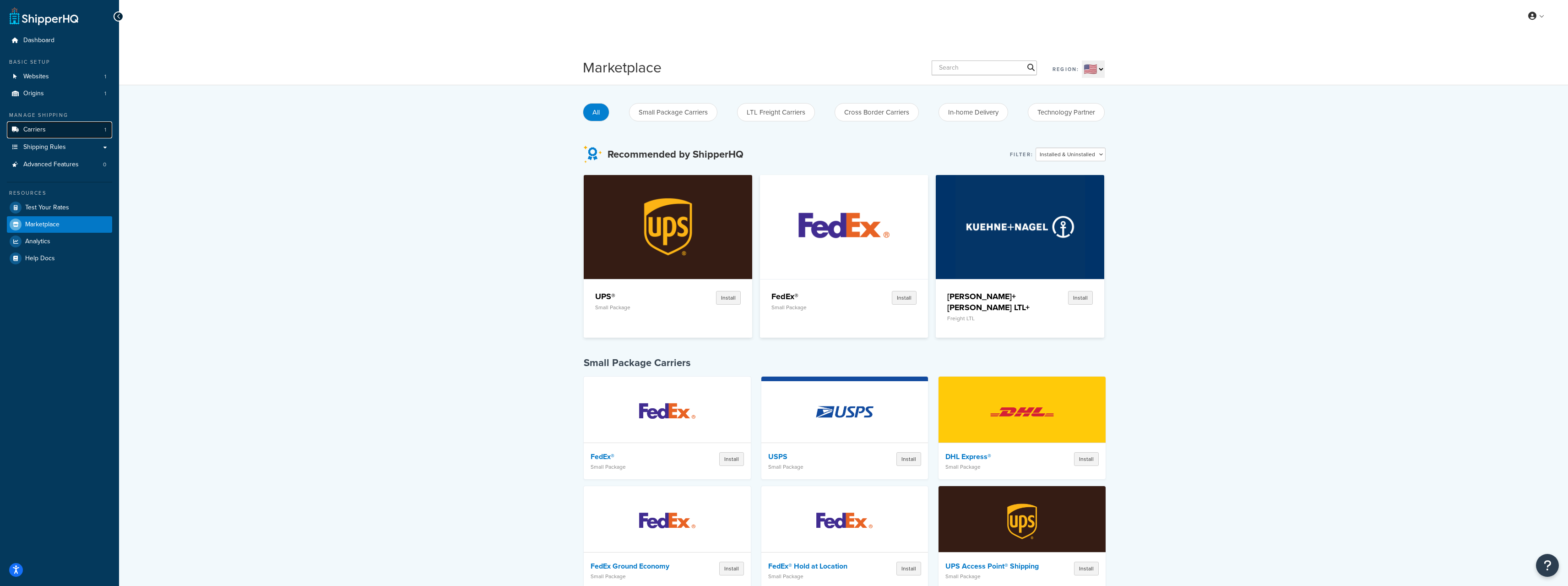
click at [55, 134] on link "Carriers 1" at bounding box center [59, 130] width 105 height 17
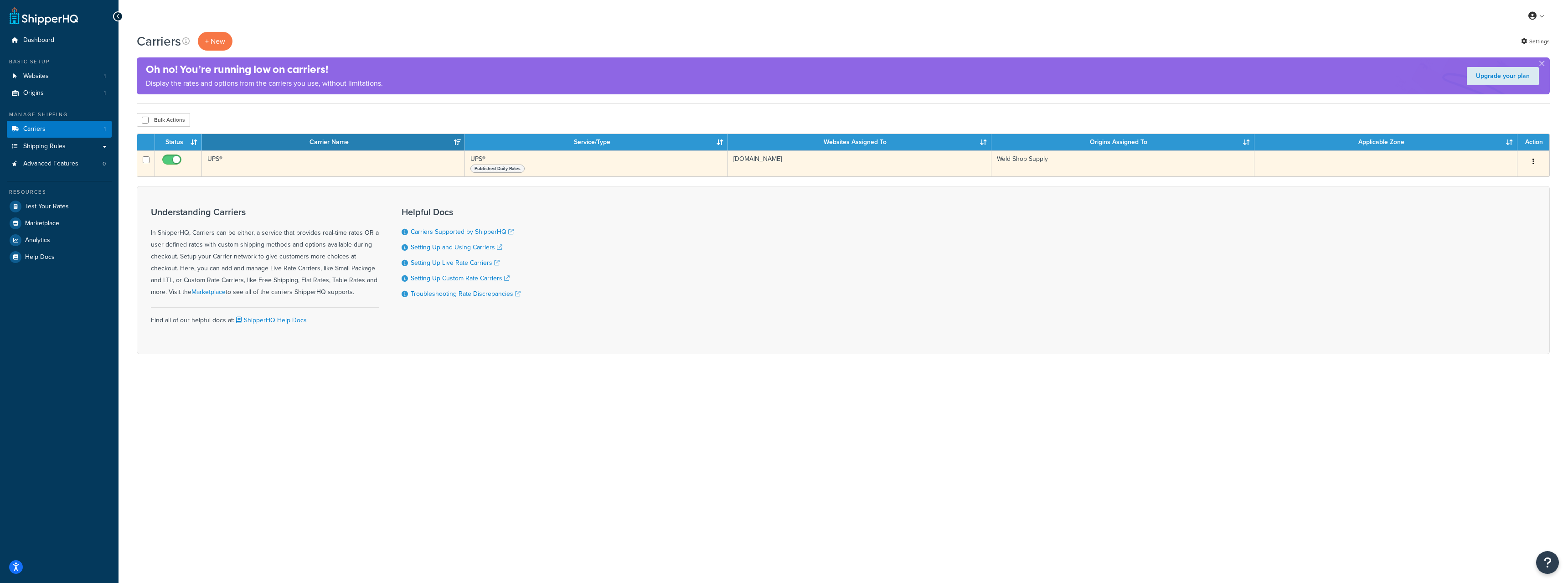
click at [512, 167] on span "Published Daily Rates" at bounding box center [497, 168] width 54 height 8
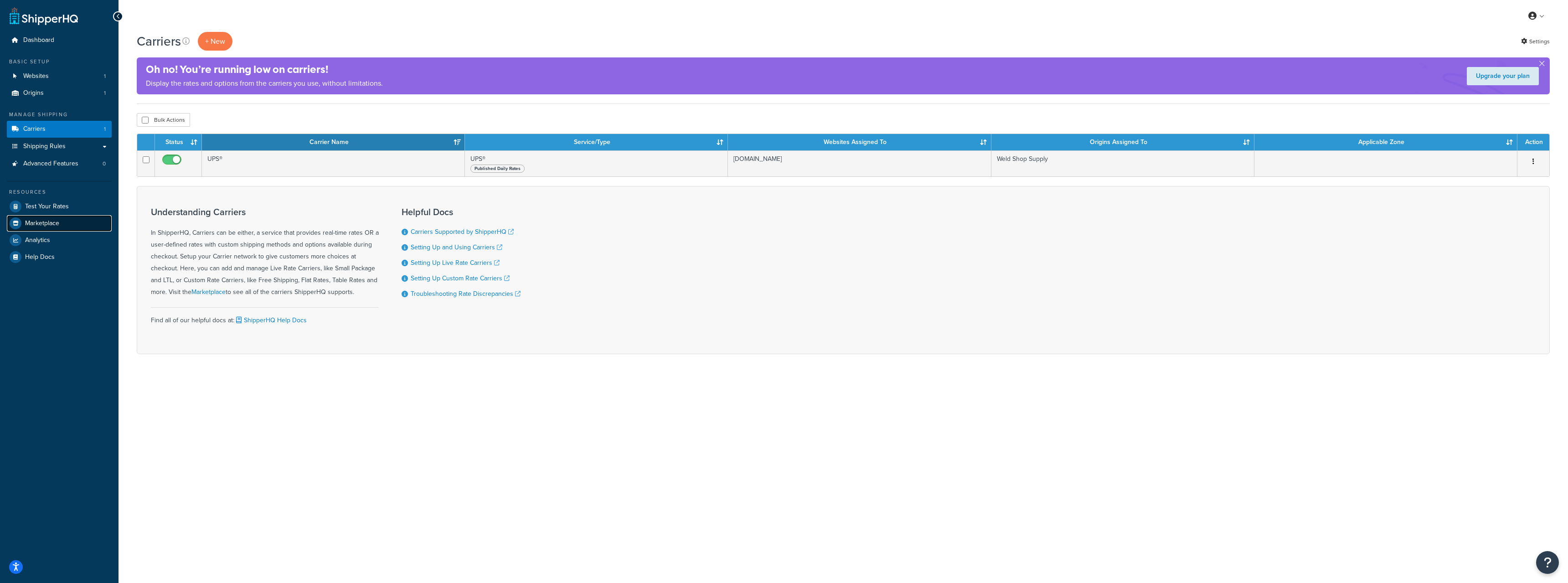
click at [36, 226] on span "Marketplace" at bounding box center [42, 223] width 34 height 8
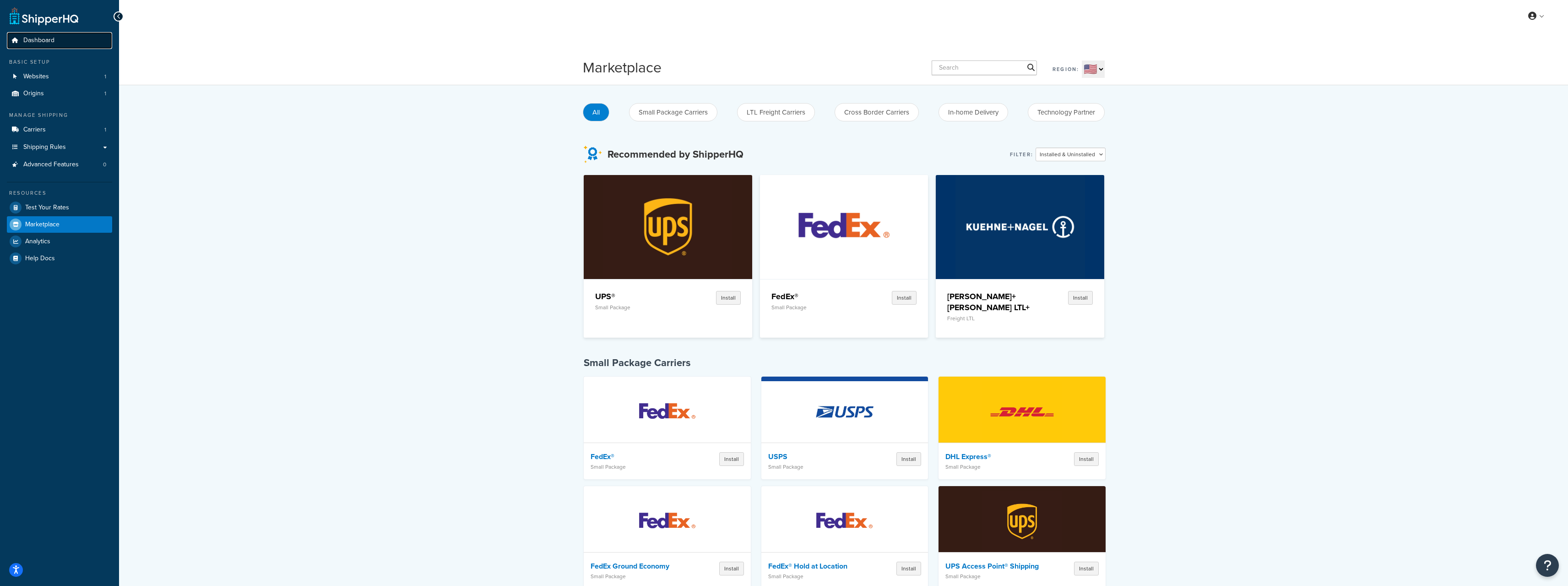
click at [45, 42] on span "Dashboard" at bounding box center [39, 40] width 31 height 8
